Goal: Complete application form: Complete application form

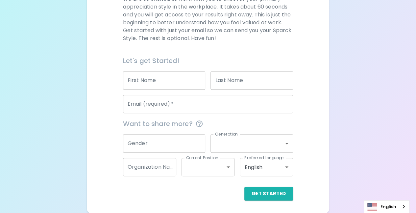
scroll to position [107, 0]
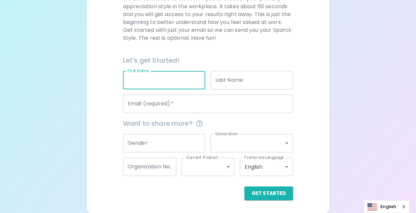
click at [137, 80] on input "First Name" at bounding box center [164, 80] width 82 height 18
type input "K"
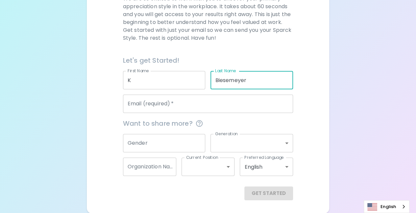
type input "Biesemeyer"
click at [140, 100] on input "Email (required)   *" at bounding box center [208, 104] width 170 height 18
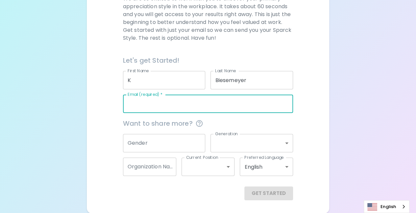
type input "[PERSON_NAME][EMAIL_ADDRESS][DOMAIN_NAME]"
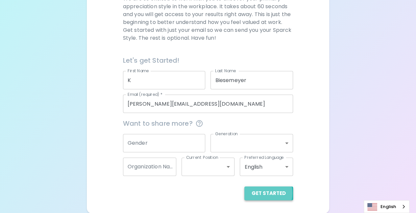
click at [260, 193] on button "Get Started" at bounding box center [268, 194] width 49 height 14
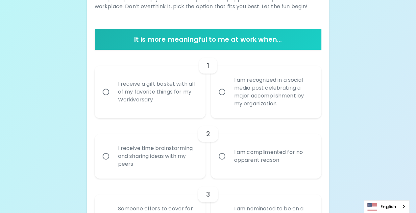
click at [106, 93] on input "I receive a gift basket with all of my favorite things for my Workiversary" at bounding box center [106, 92] width 14 height 14
radio input "true"
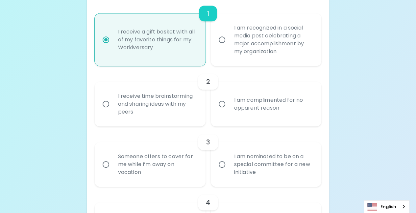
scroll to position [160, 0]
click at [106, 105] on input "I receive time brainstorming and sharing ideas with my peers" at bounding box center [106, 104] width 14 height 14
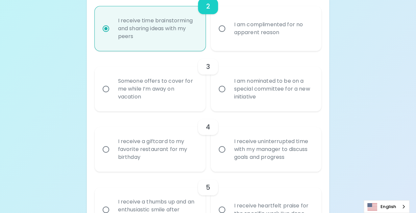
scroll to position [245, 0]
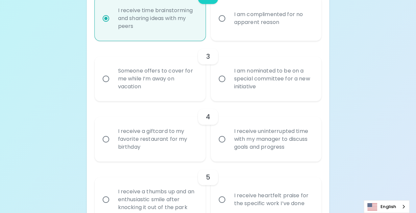
radio input "true"
click at [106, 139] on input "I receive a giftcard to my favorite restaurant for my birthday" at bounding box center [106, 139] width 14 height 14
radio input "false"
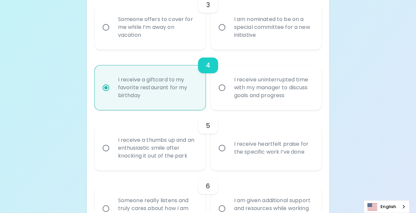
scroll to position [298, 0]
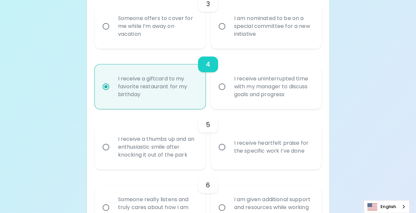
radio input "true"
click at [227, 146] on input "I receive heartfelt praise for the specific work I’ve done" at bounding box center [222, 147] width 14 height 14
radio input "false"
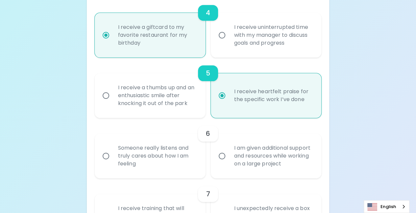
scroll to position [351, 0]
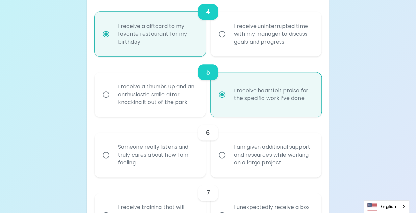
radio input "true"
click at [109, 157] on input "Someone really listens and truly cares about how I am feeling" at bounding box center [106, 155] width 14 height 14
radio input "false"
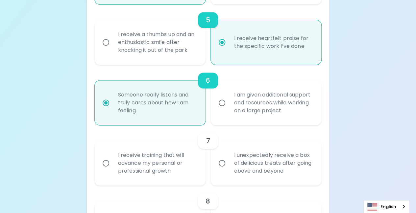
scroll to position [403, 0]
radio input "true"
click at [223, 163] on input "I unexpectedly receive a box of delicious treats after going above and beyond" at bounding box center [222, 163] width 14 height 14
radio input "false"
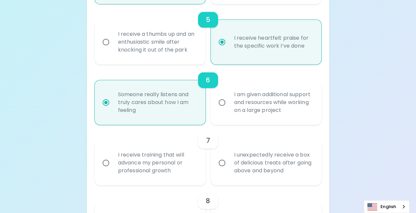
radio input "false"
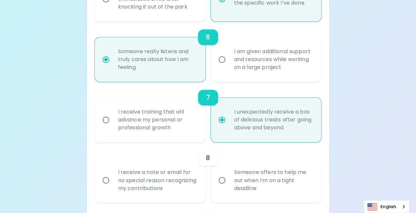
scroll to position [456, 0]
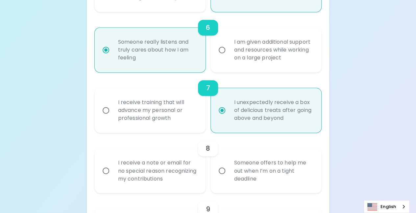
radio input "true"
click at [220, 169] on input "Someone offers to help me out when I’m on a tight deadline" at bounding box center [222, 171] width 14 height 14
radio input "false"
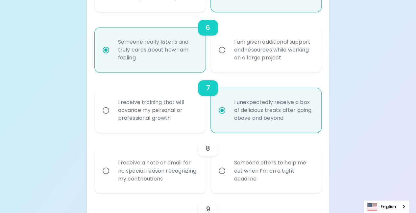
radio input "false"
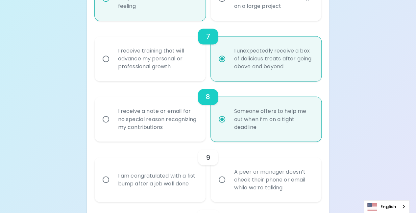
scroll to position [508, 0]
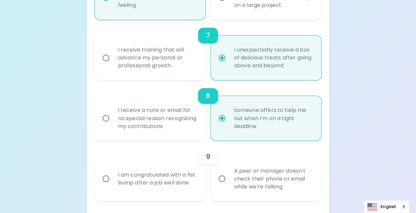
radio input "true"
click at [106, 176] on input "I am congratulated with a fist bump after a job well done" at bounding box center [106, 179] width 14 height 14
radio input "false"
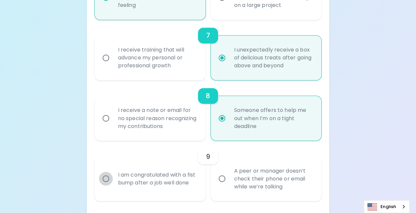
radio input "false"
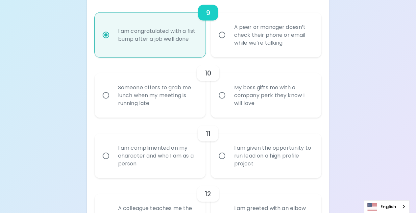
scroll to position [660, 0]
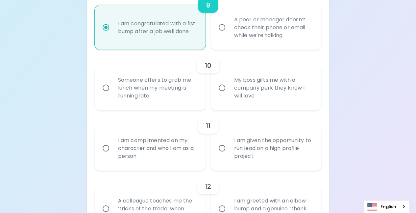
radio input "true"
click at [105, 89] on input "Someone offers to grab me lunch when my meeting is running late" at bounding box center [106, 88] width 14 height 14
radio input "false"
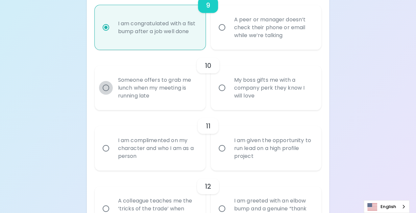
radio input "false"
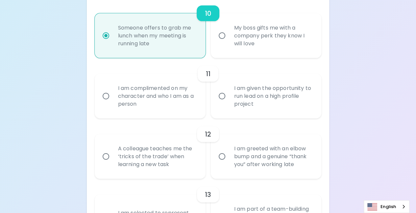
scroll to position [712, 0]
radio input "true"
click at [106, 94] on input "I am complimented on my character and who I am as a person" at bounding box center [106, 96] width 14 height 14
radio input "false"
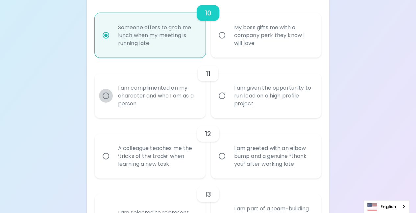
radio input "false"
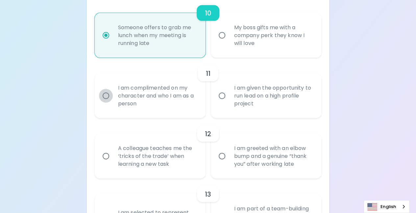
radio input "false"
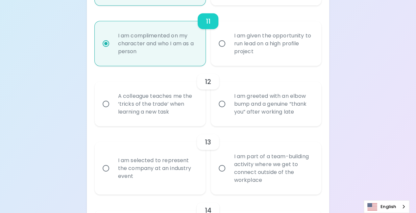
scroll to position [765, 0]
radio input "true"
click at [105, 103] on input "A colleague teaches me the ‘tricks of the trade’ when learning a new task" at bounding box center [106, 104] width 14 height 14
radio input "false"
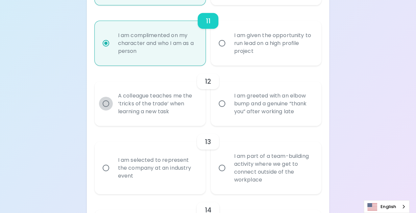
radio input "false"
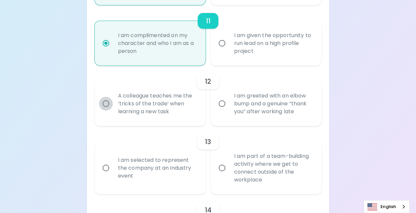
radio input "false"
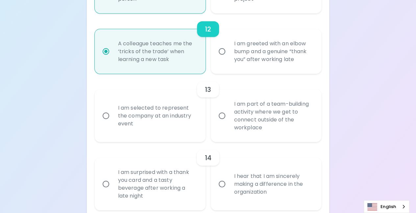
scroll to position [817, 0]
radio input "true"
click at [107, 115] on input "I am selected to represent the company at an industry event" at bounding box center [106, 116] width 14 height 14
radio input "false"
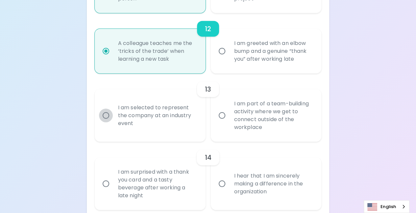
radio input "false"
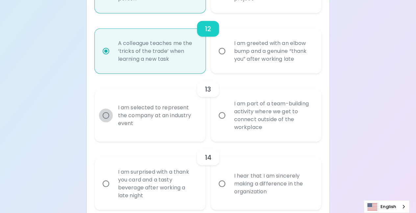
radio input "false"
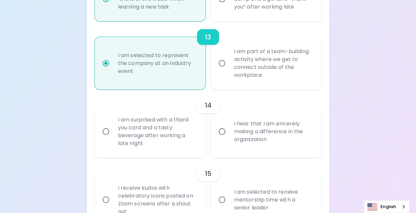
scroll to position [870, 0]
radio input "true"
click at [106, 130] on input "I am surprised with a thank you card and a tasty beverage after working a late …" at bounding box center [106, 132] width 14 height 14
radio input "false"
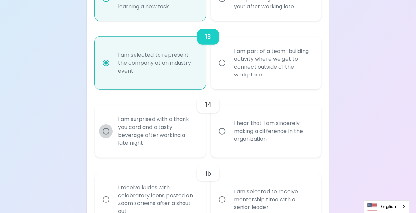
radio input "false"
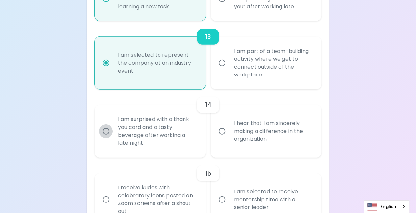
radio input "false"
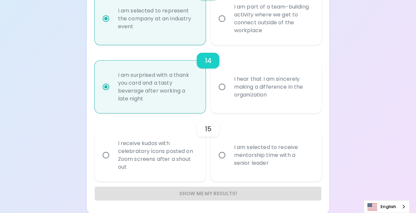
scroll to position [915, 0]
radio input "true"
click at [222, 158] on input "I am selected to receive mentorship time with a senior leader" at bounding box center [222, 155] width 14 height 14
radio input "false"
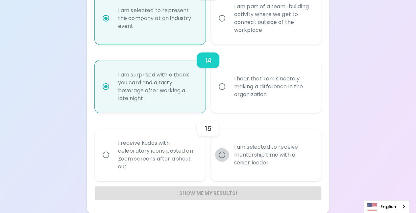
radio input "false"
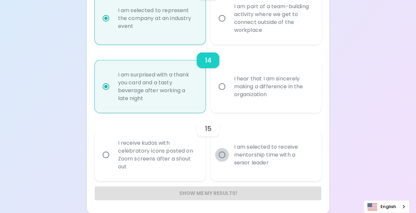
radio input "false"
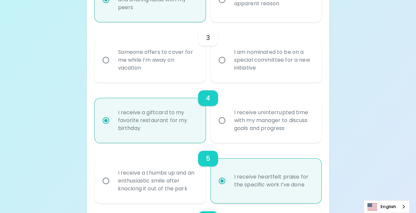
scroll to position [224, 0]
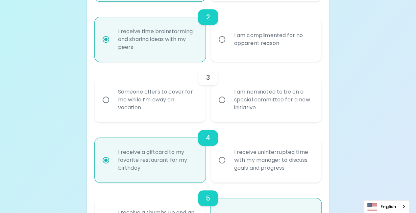
radio input "true"
click at [220, 98] on input "I am nominated to be on a special committee for a new initiative" at bounding box center [222, 100] width 14 height 14
radio input "false"
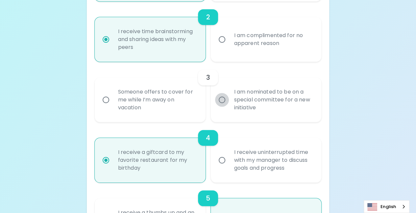
radio input "false"
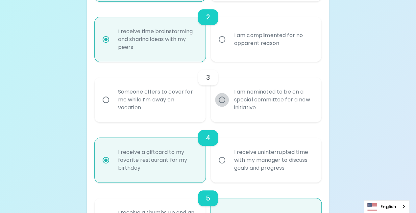
radio input "false"
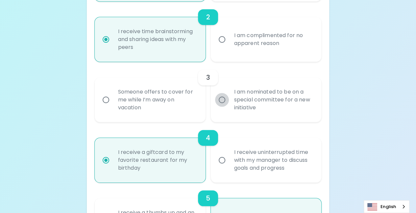
radio input "false"
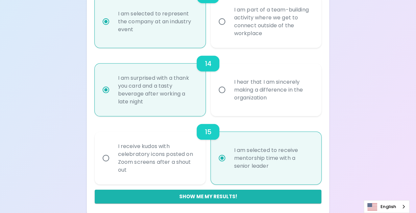
scroll to position [915, 0]
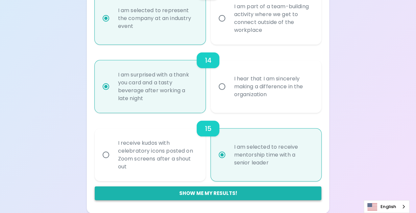
radio input "true"
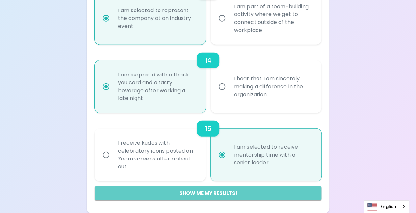
click at [191, 195] on button "Show me my results!" at bounding box center [208, 194] width 227 height 14
radio input "false"
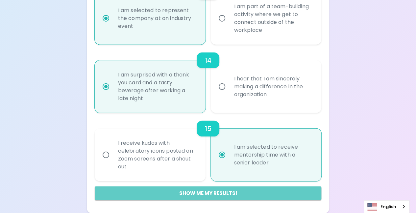
radio input "false"
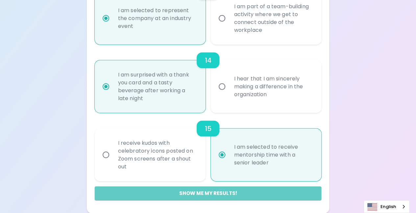
radio input "false"
radio input "true"
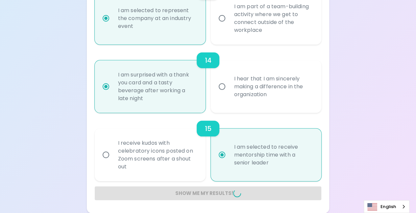
radio input "false"
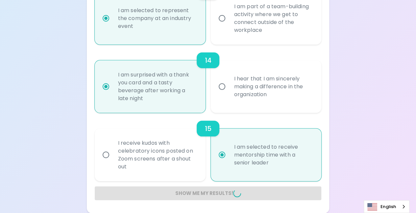
radio input "false"
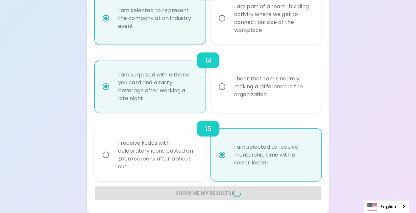
radio input "false"
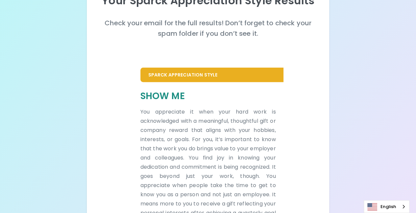
scroll to position [3, 0]
